Goal: Task Accomplishment & Management: Use online tool/utility

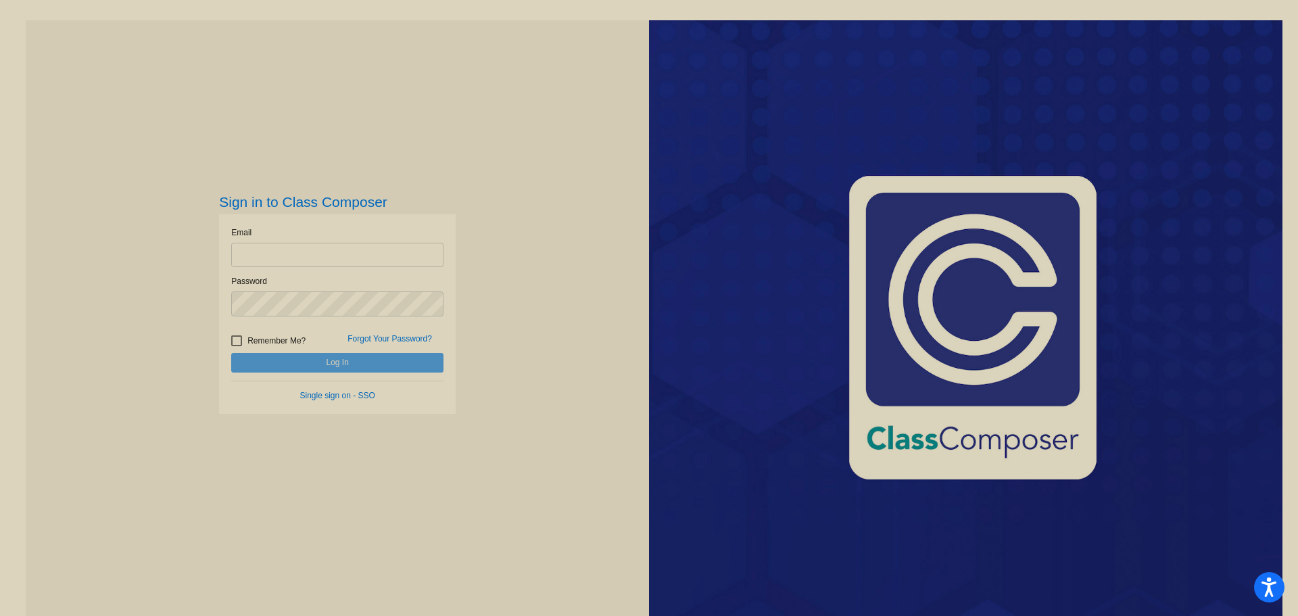
click at [382, 256] on input "email" at bounding box center [337, 255] width 212 height 25
type input "[EMAIL_ADDRESS][DOMAIN_NAME]"
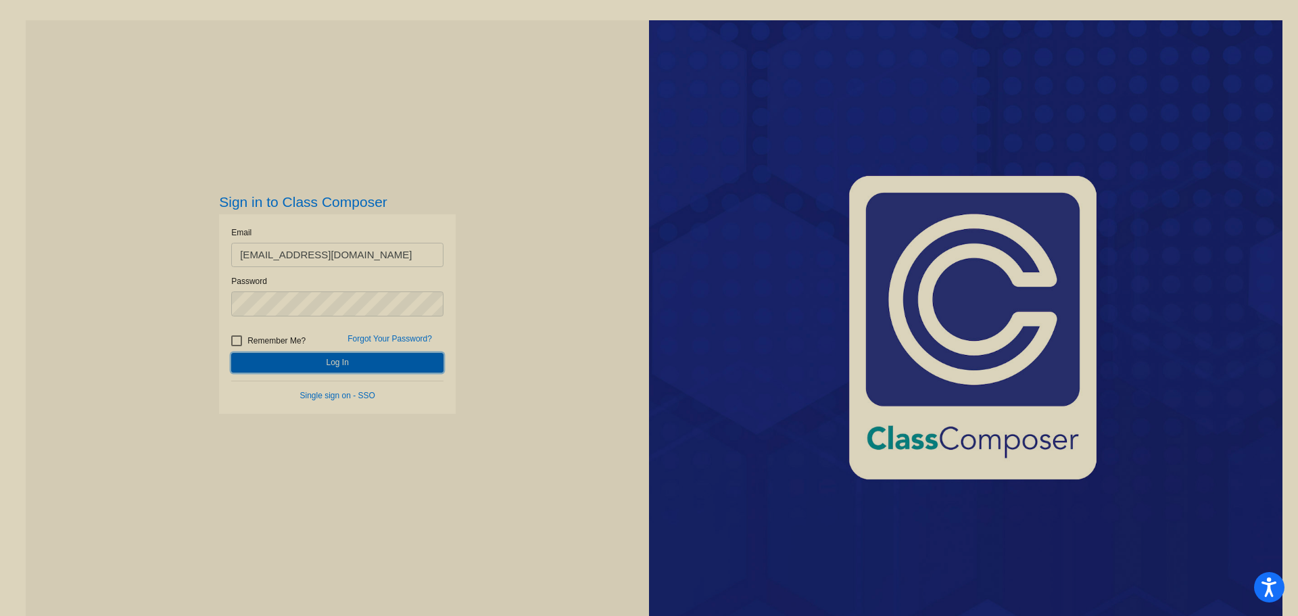
click at [383, 363] on button "Log In" at bounding box center [337, 363] width 212 height 20
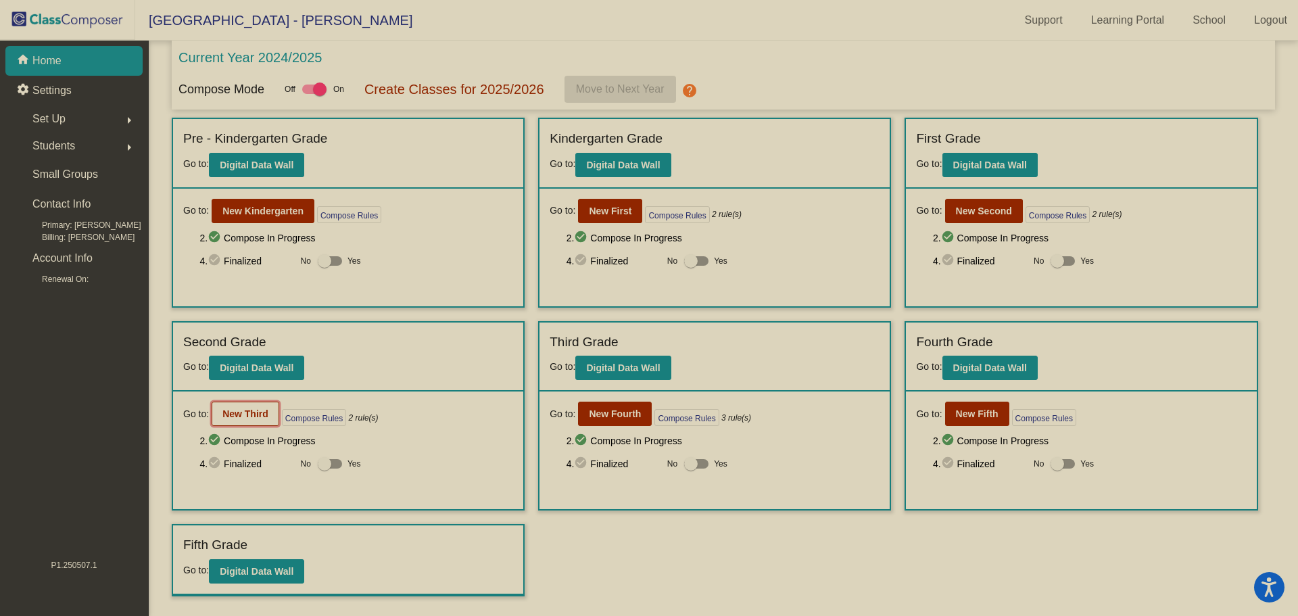
click at [241, 414] on b "New Third" at bounding box center [245, 413] width 46 height 11
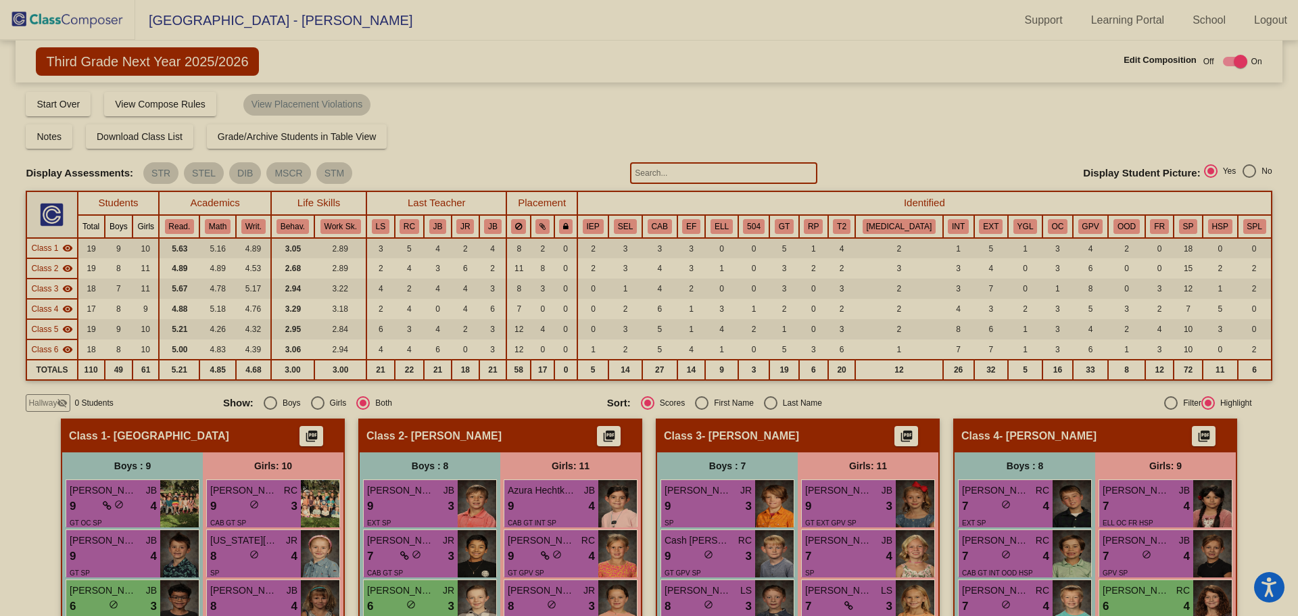
click at [722, 169] on input "text" at bounding box center [723, 173] width 187 height 22
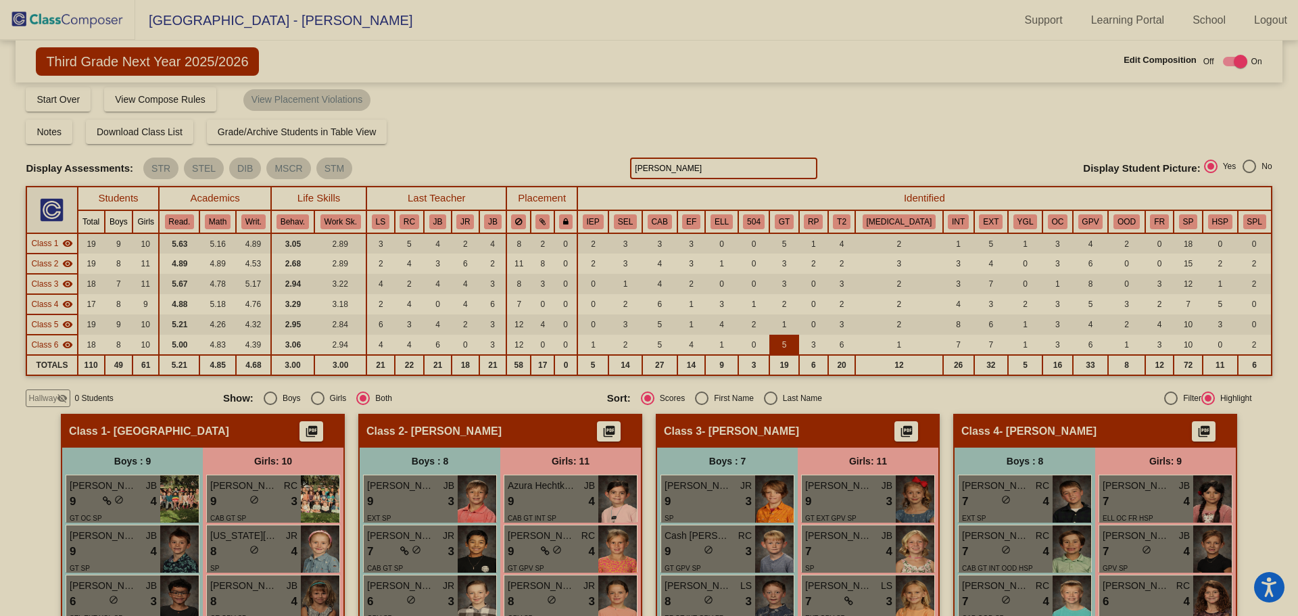
scroll to position [4, 0]
drag, startPoint x: 683, startPoint y: 170, endPoint x: 655, endPoint y: 171, distance: 27.7
click at [656, 171] on input "[PERSON_NAME]" at bounding box center [723, 169] width 187 height 22
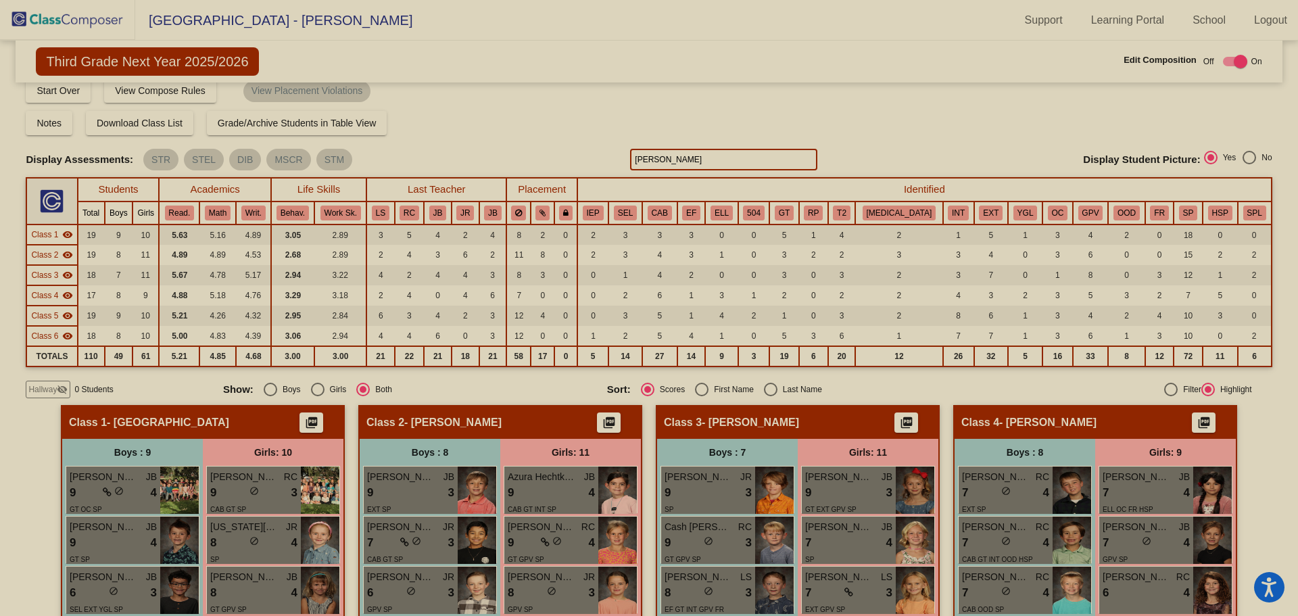
scroll to position [0, 0]
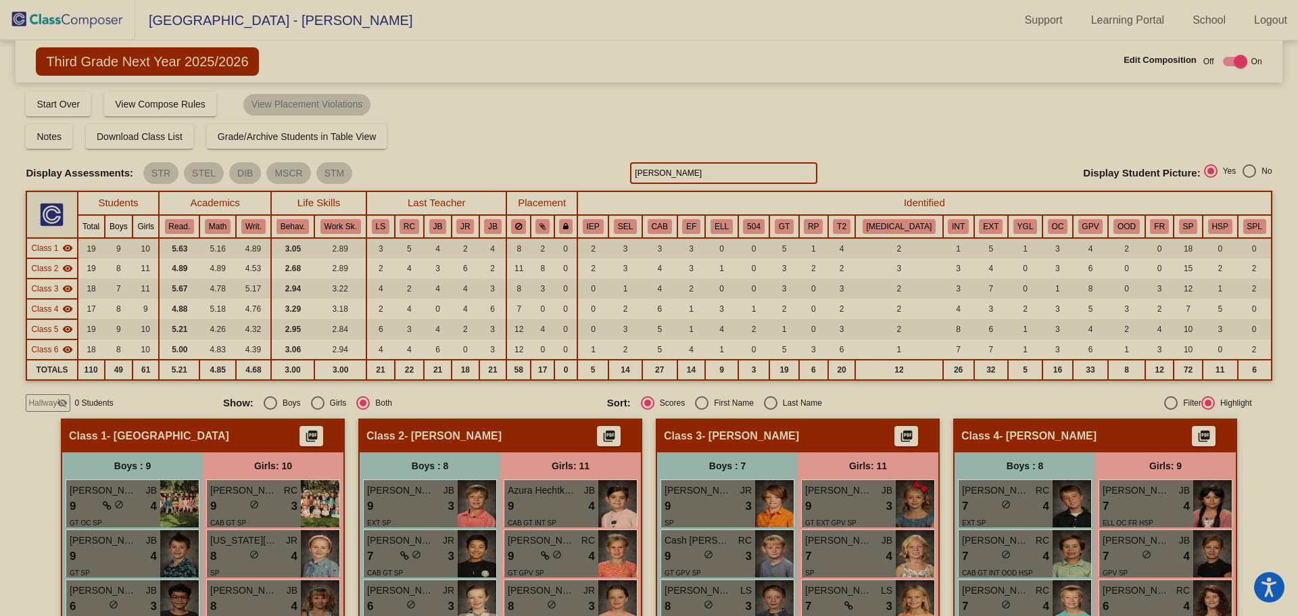
drag, startPoint x: 670, startPoint y: 169, endPoint x: 554, endPoint y: 175, distance: 115.8
click at [560, 175] on div "Display Scores for Years: [DATE] - [DATE] [DATE] - [DATE] Display Assessments: …" at bounding box center [649, 173] width 1246 height 22
type input "[PERSON_NAME]"
click at [825, 105] on div "Compose Start Over Submit Classes Compose has been submitted Check for Incomple…" at bounding box center [649, 104] width 1246 height 26
click at [45, 404] on span "Hallway" at bounding box center [42, 403] width 28 height 12
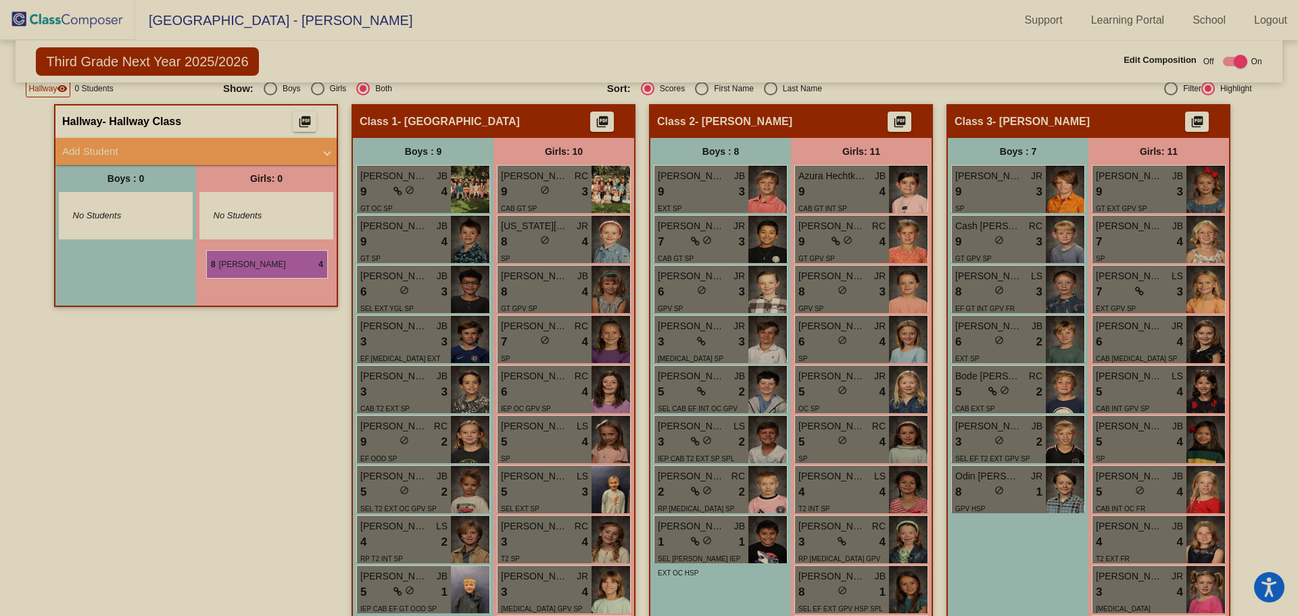
scroll to position [270, 0]
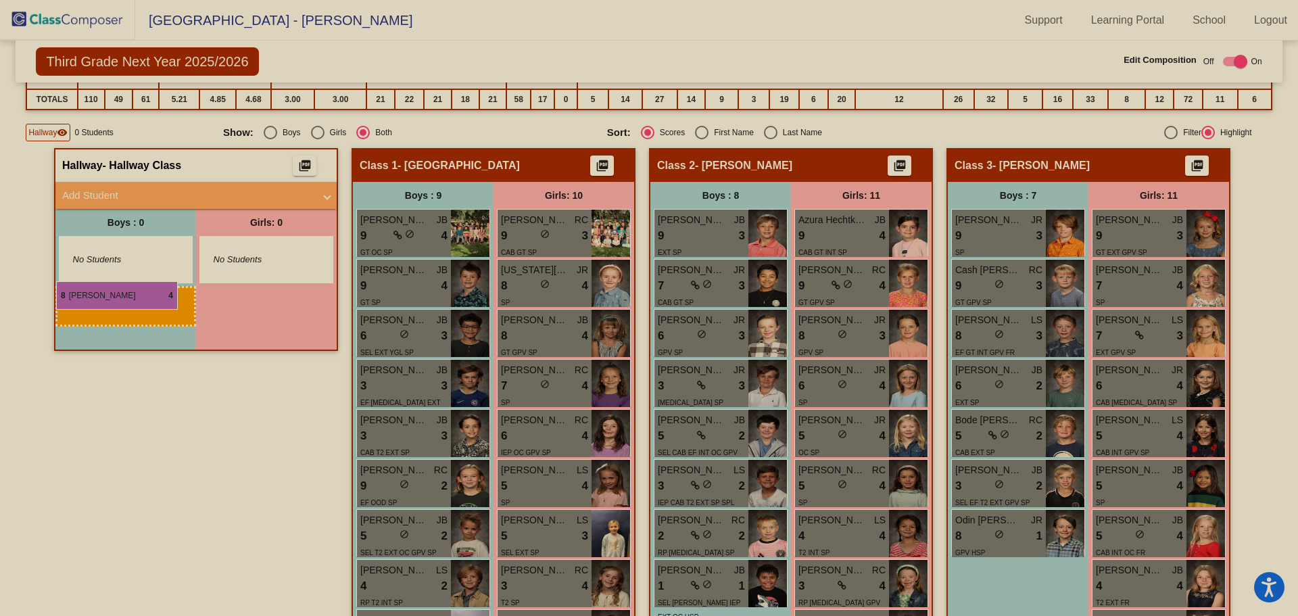
drag, startPoint x: 836, startPoint y: 383, endPoint x: 56, endPoint y: 281, distance: 786.7
